Goal: Entertainment & Leisure: Consume media (video, audio)

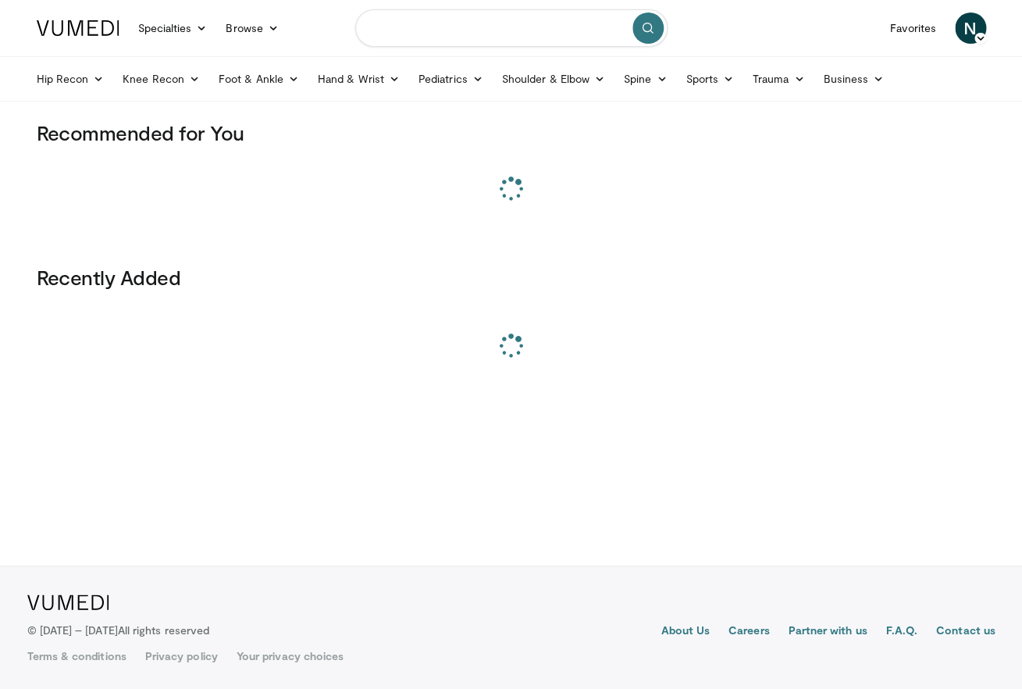
click at [446, 38] on input "Search topics, interventions" at bounding box center [511, 27] width 312 height 37
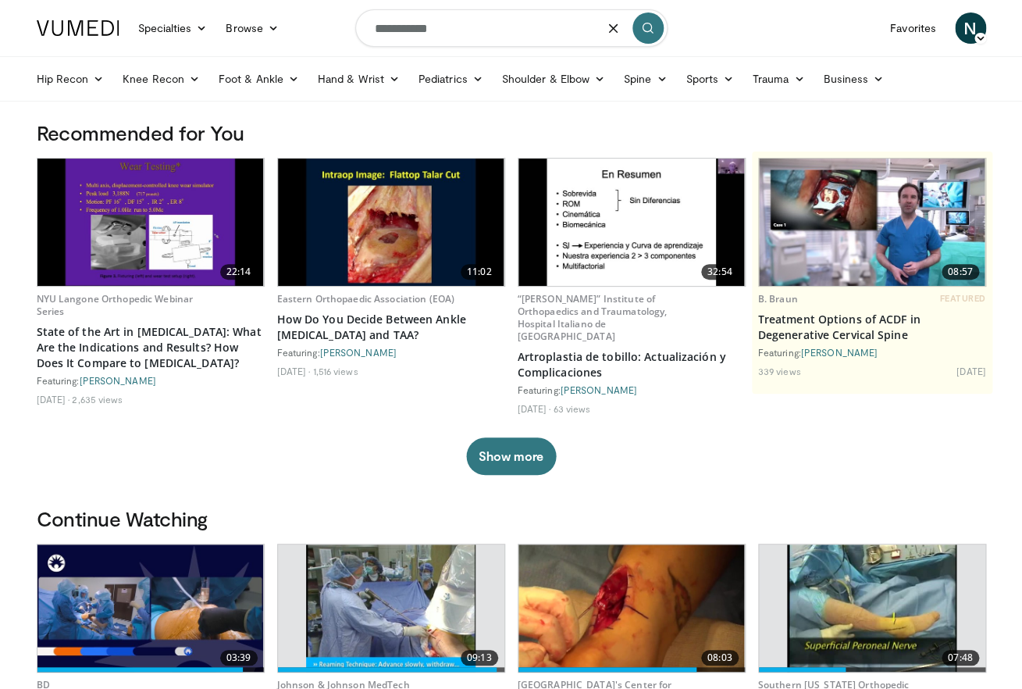
type input "**********"
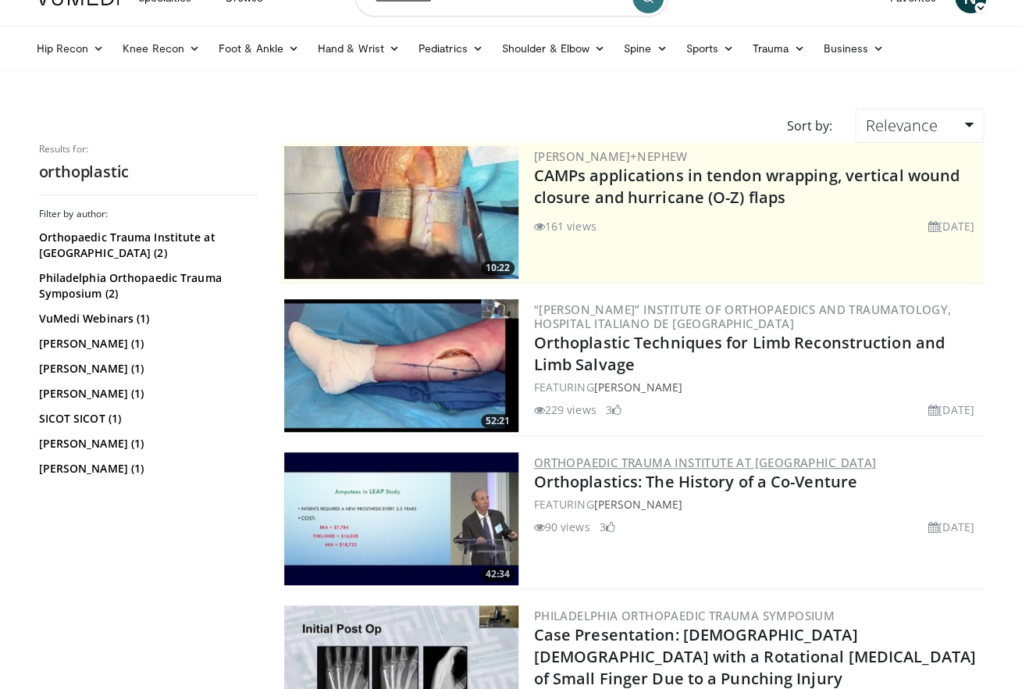
scroll to position [40, 0]
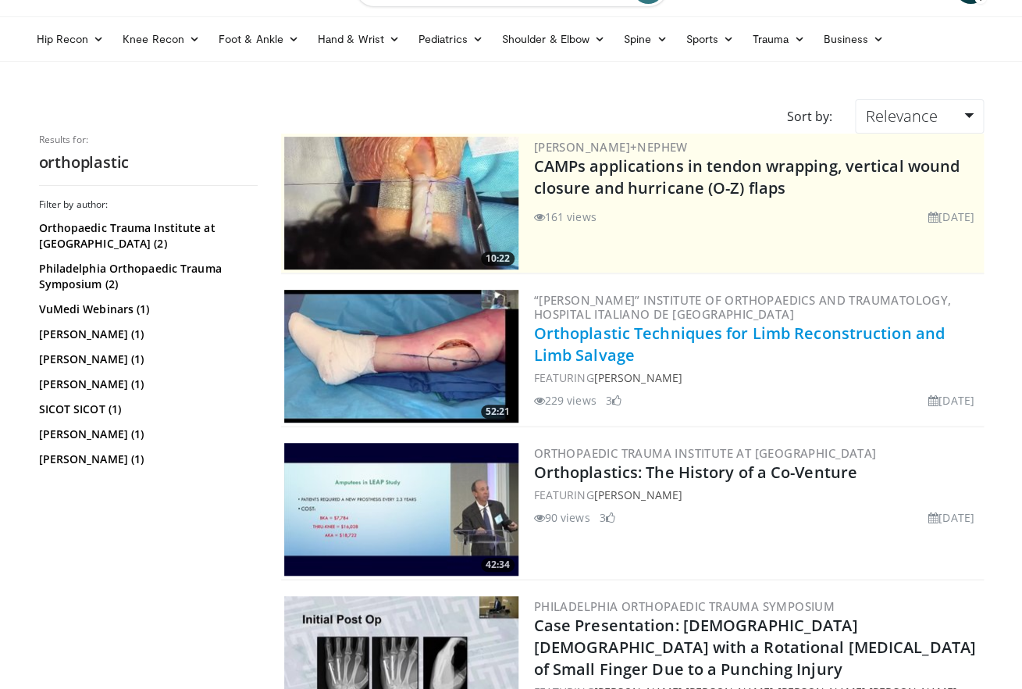
click at [649, 337] on link "Orthoplastic Techniques for Limb Reconstruction and Limb Salvage" at bounding box center [739, 343] width 411 height 43
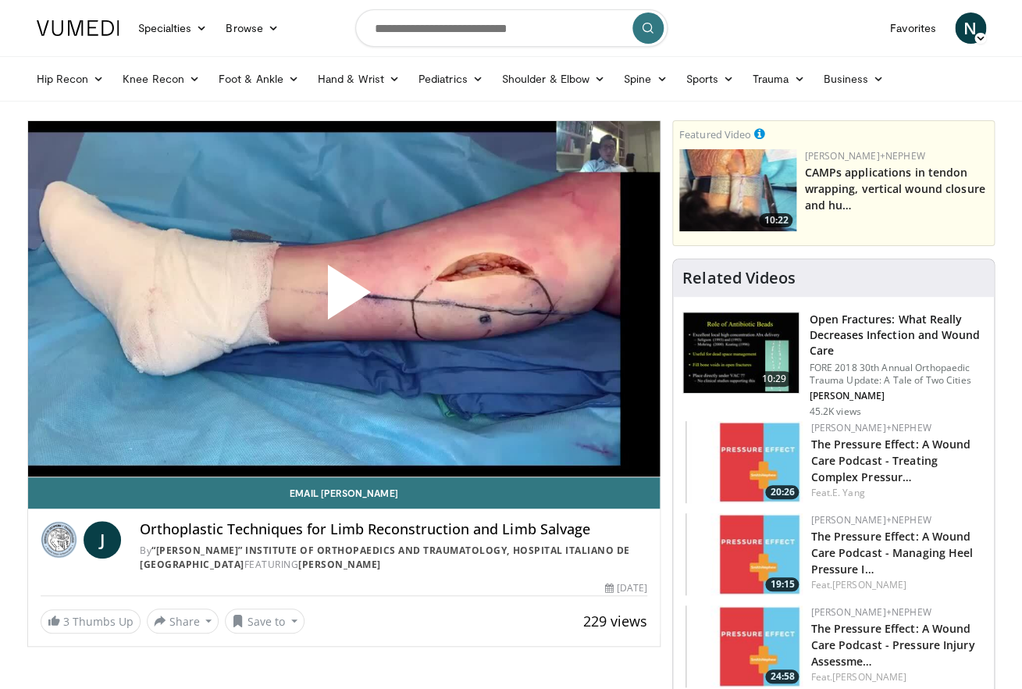
click at [344, 298] on span "Video Player" at bounding box center [344, 298] width 0 height 0
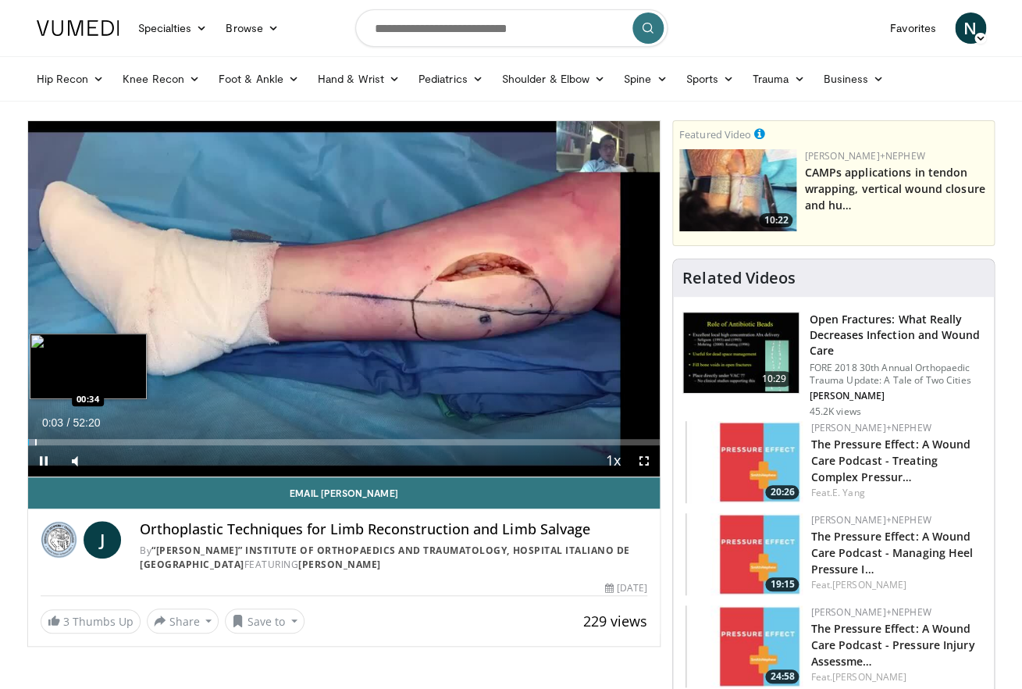
click at [35, 443] on div "Progress Bar" at bounding box center [36, 442] width 2 height 6
click at [48, 442] on div "Loaded : 3.18% 00:37 01:40" at bounding box center [344, 442] width 632 height 6
click at [69, 441] on div "Progress Bar" at bounding box center [70, 442] width 2 height 6
click at [93, 441] on div "Progress Bar" at bounding box center [94, 442] width 2 height 6
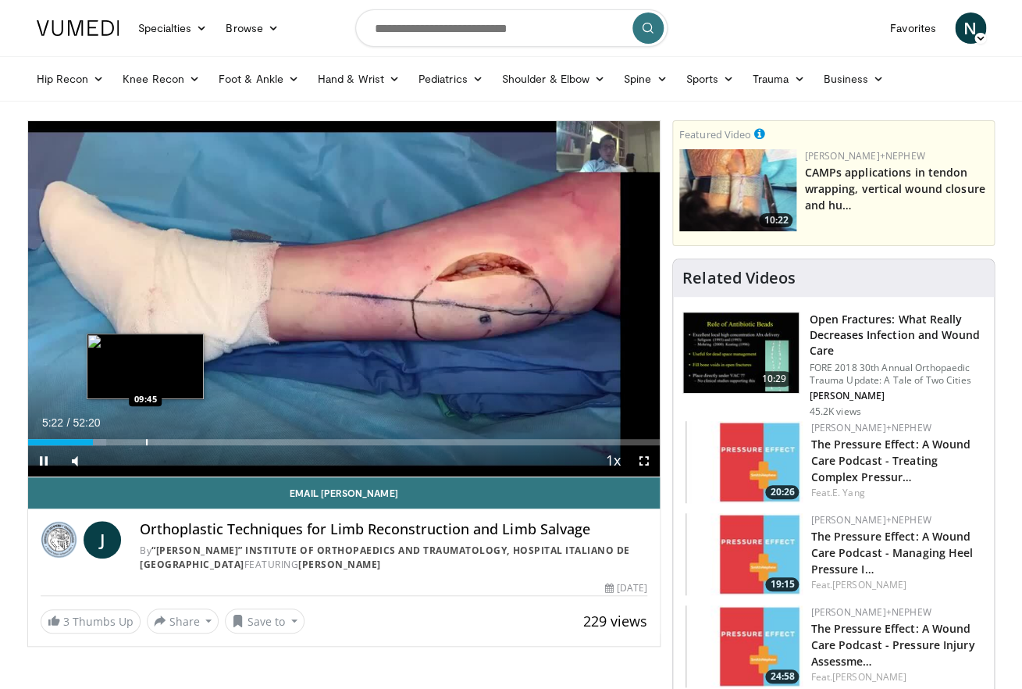
click at [146, 439] on div "Loaded : 12.40% 05:22 09:45" at bounding box center [344, 437] width 632 height 15
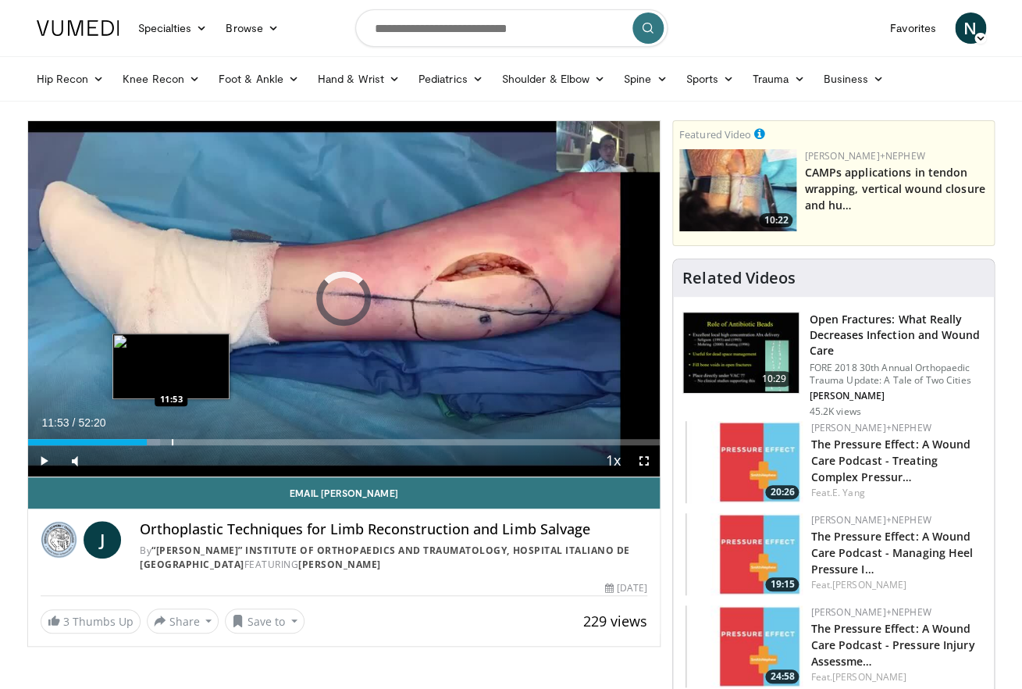
click at [172, 443] on div "Progress Bar" at bounding box center [173, 442] width 2 height 6
click at [200, 441] on div "Loaded : 23.90% 11:54 14:16" at bounding box center [344, 442] width 632 height 6
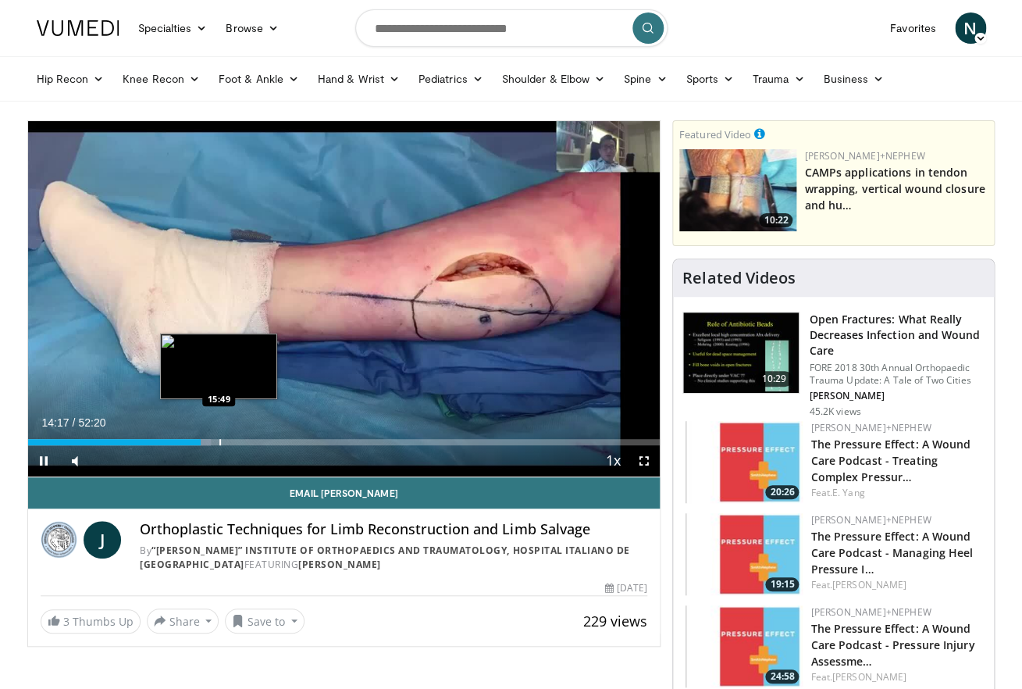
click at [221, 441] on div "Progress Bar" at bounding box center [220, 442] width 2 height 6
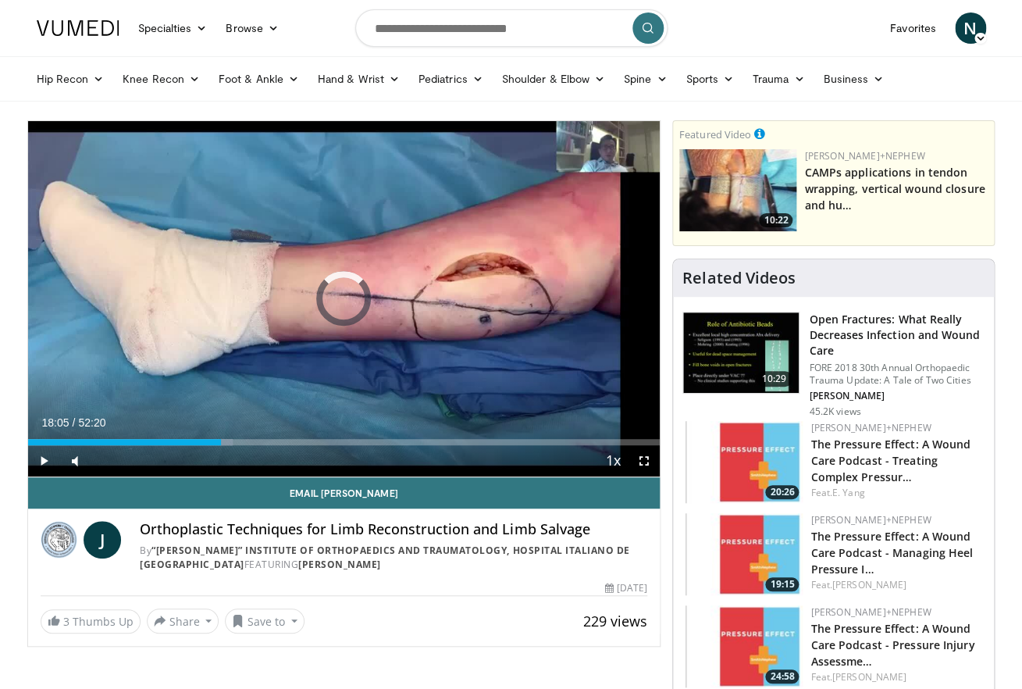
click at [246, 437] on div "Loaded : 32.42% 18:05 18:01" at bounding box center [344, 437] width 632 height 15
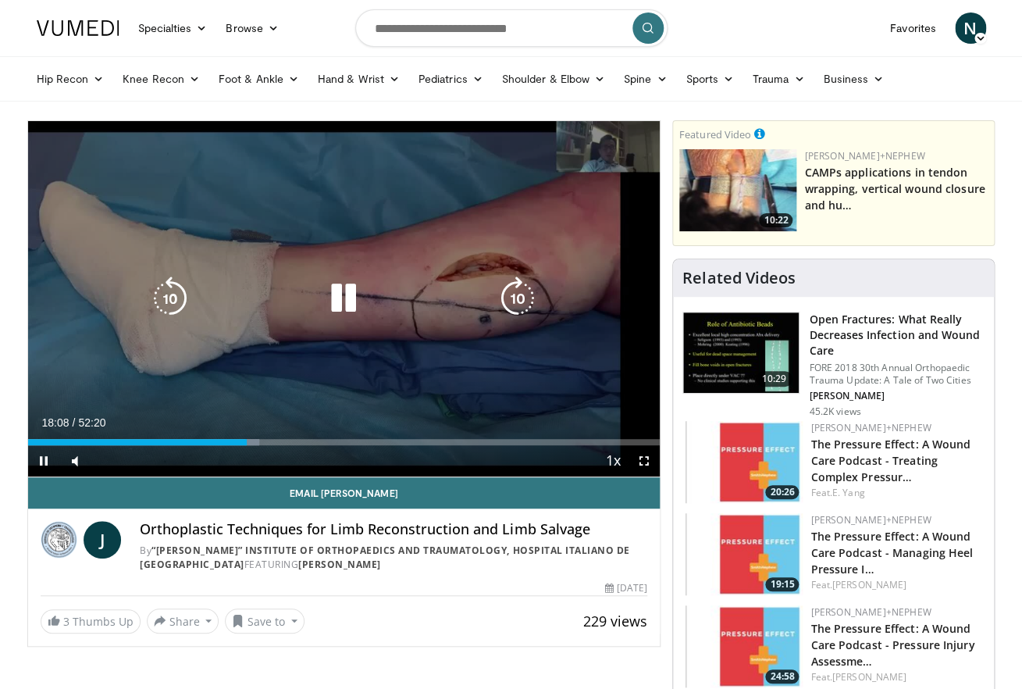
click at [326, 303] on icon "Video Player" at bounding box center [344, 298] width 44 height 44
